Goal: Transaction & Acquisition: Purchase product/service

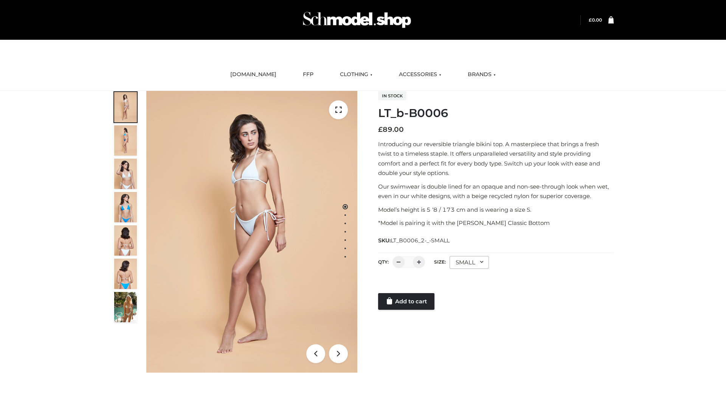
click at [407, 301] on link "Add to cart" at bounding box center [406, 301] width 56 height 17
